Goal: Transaction & Acquisition: Purchase product/service

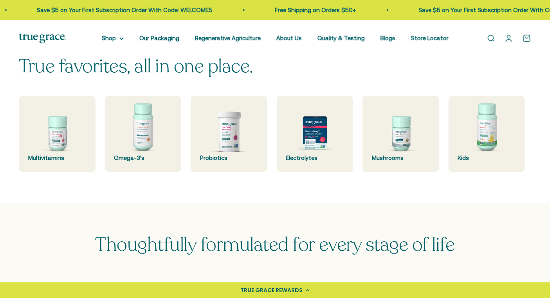
scroll to position [210, 0]
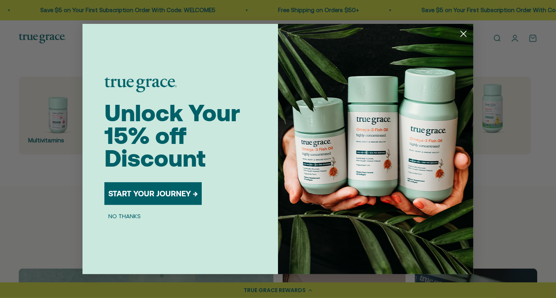
click at [463, 32] on circle "Close dialog" at bounding box center [463, 33] width 13 height 13
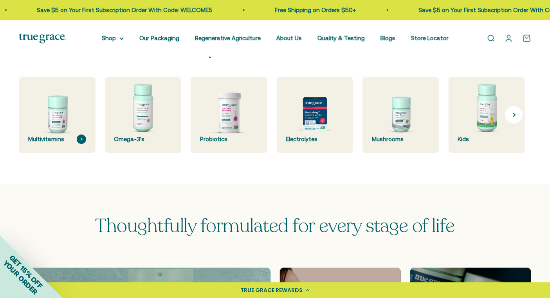
click at [51, 127] on img at bounding box center [56, 114] width 81 height 81
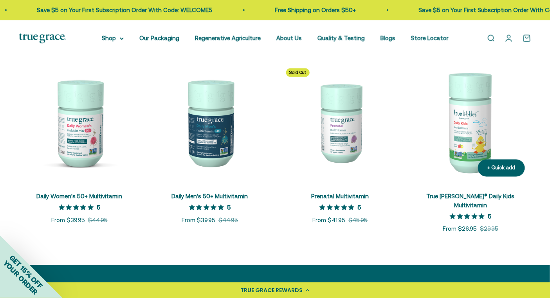
scroll to position [338, 0]
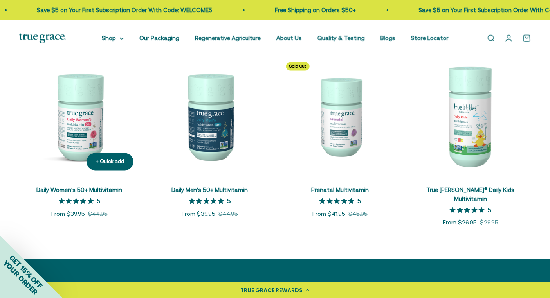
click at [78, 150] on img at bounding box center [79, 116] width 121 height 121
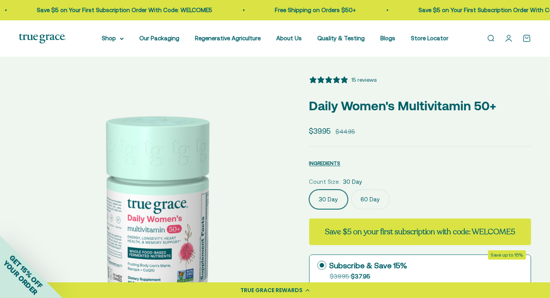
select select "3"
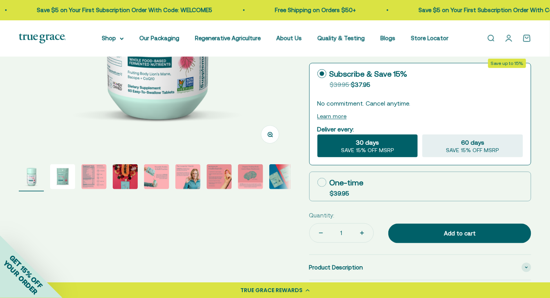
scroll to position [193, 0]
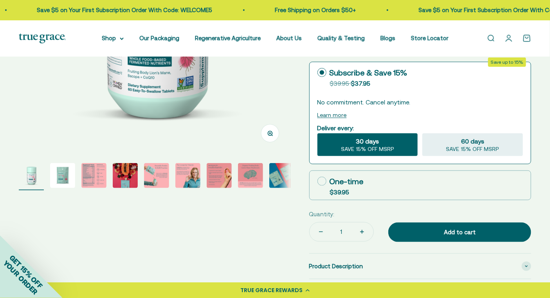
click at [59, 178] on img "Go to item 2" at bounding box center [62, 175] width 25 height 25
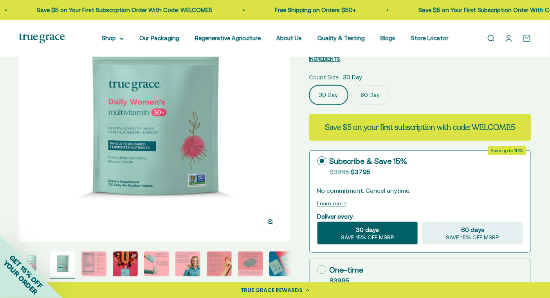
scroll to position [104, 0]
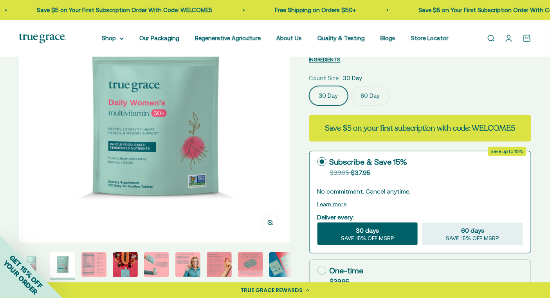
click at [94, 264] on img "Go to item 3" at bounding box center [93, 264] width 25 height 25
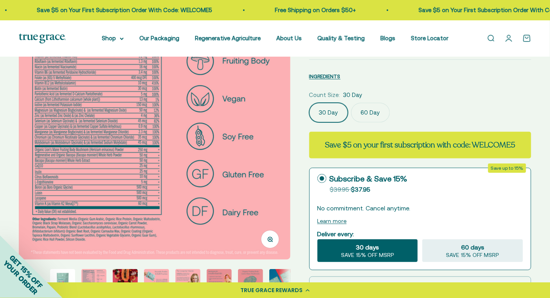
scroll to position [38, 0]
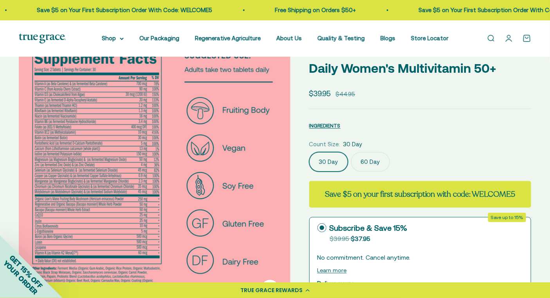
click at [99, 150] on img at bounding box center [154, 173] width 271 height 271
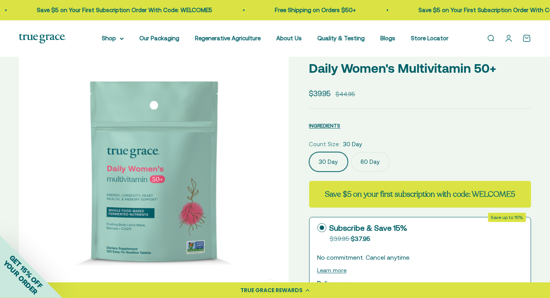
scroll to position [0, 280]
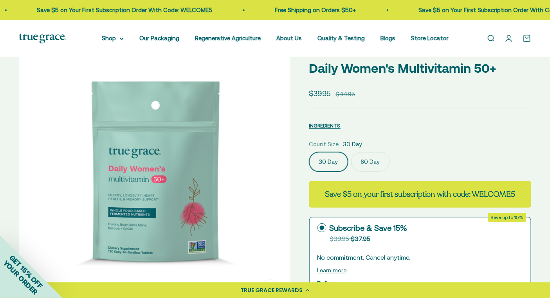
click at [268, 168] on img at bounding box center [154, 173] width 271 height 271
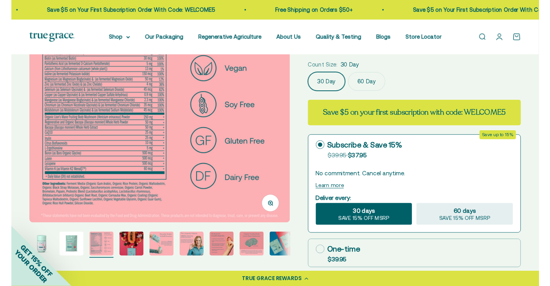
scroll to position [0, 0]
